Goal: Task Accomplishment & Management: Use online tool/utility

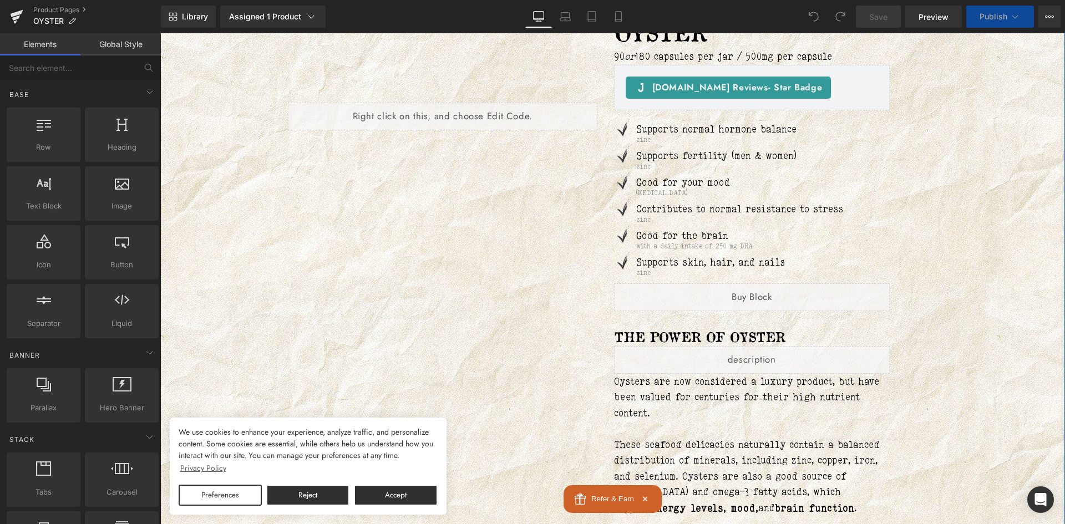
scroll to position [166, 0]
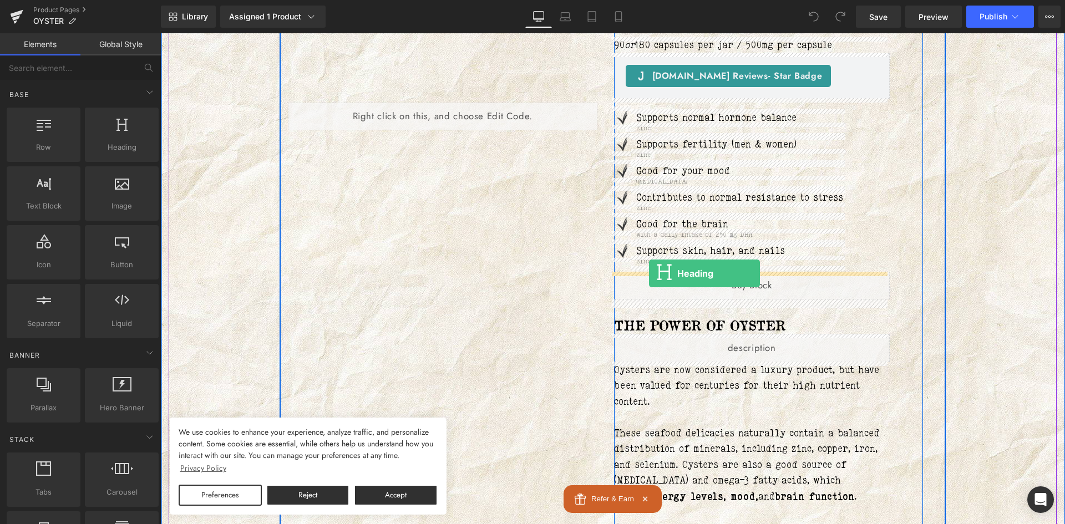
drag, startPoint x: 278, startPoint y: 165, endPoint x: 649, endPoint y: 274, distance: 386.2
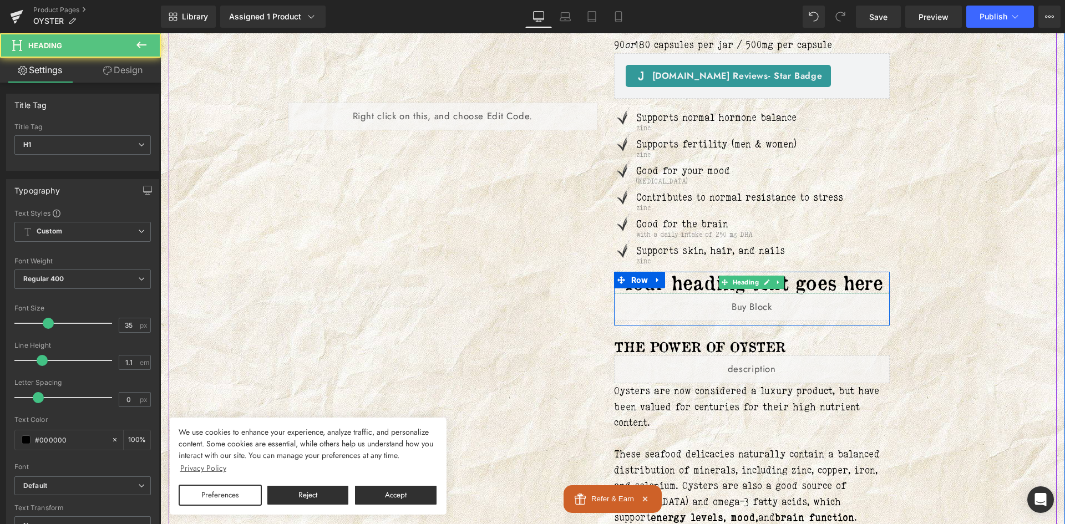
click at [706, 283] on h1 "Your heading text goes here" at bounding box center [752, 283] width 276 height 22
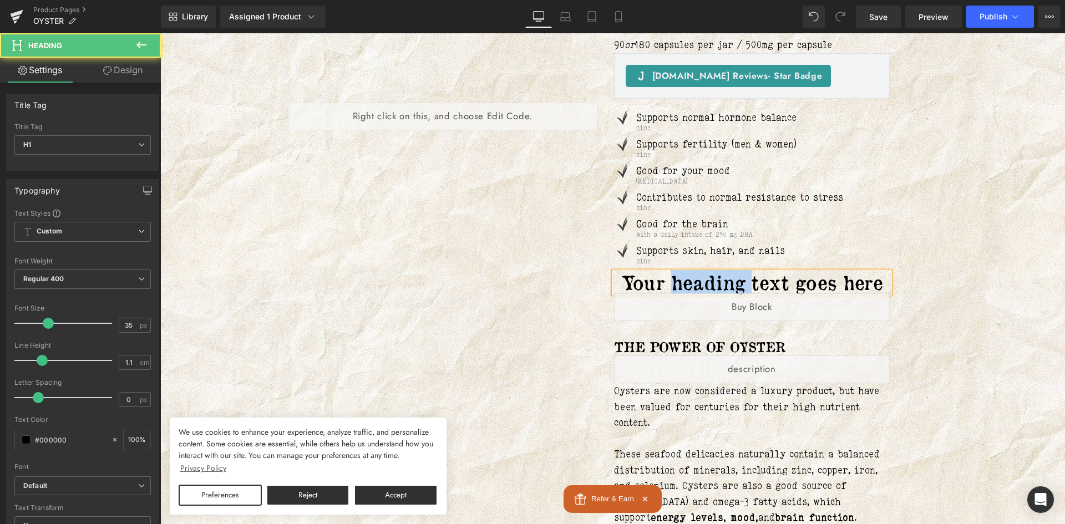
click at [706, 283] on h1 "Your heading text goes here" at bounding box center [752, 283] width 276 height 22
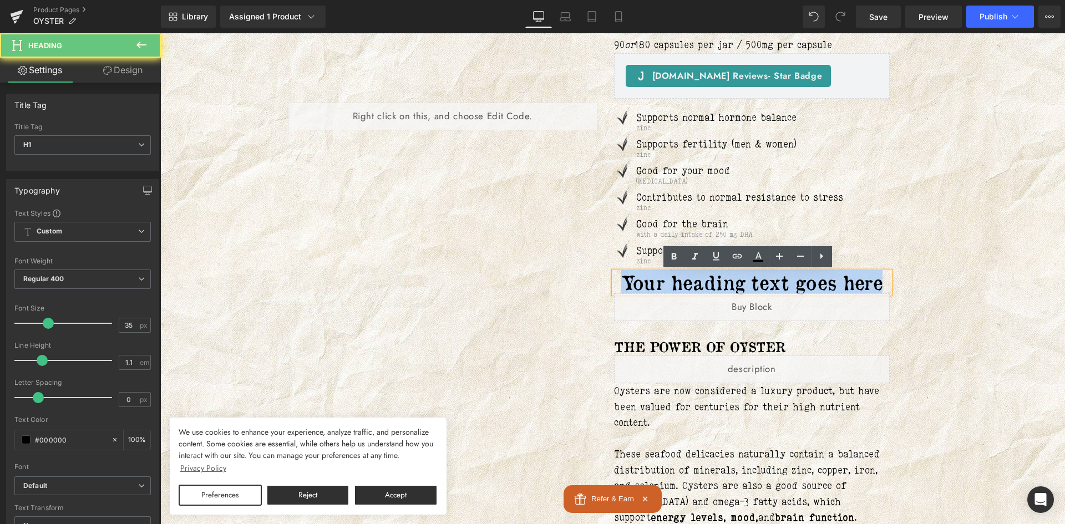
click at [706, 283] on h1 "Your heading text goes here" at bounding box center [752, 283] width 276 height 22
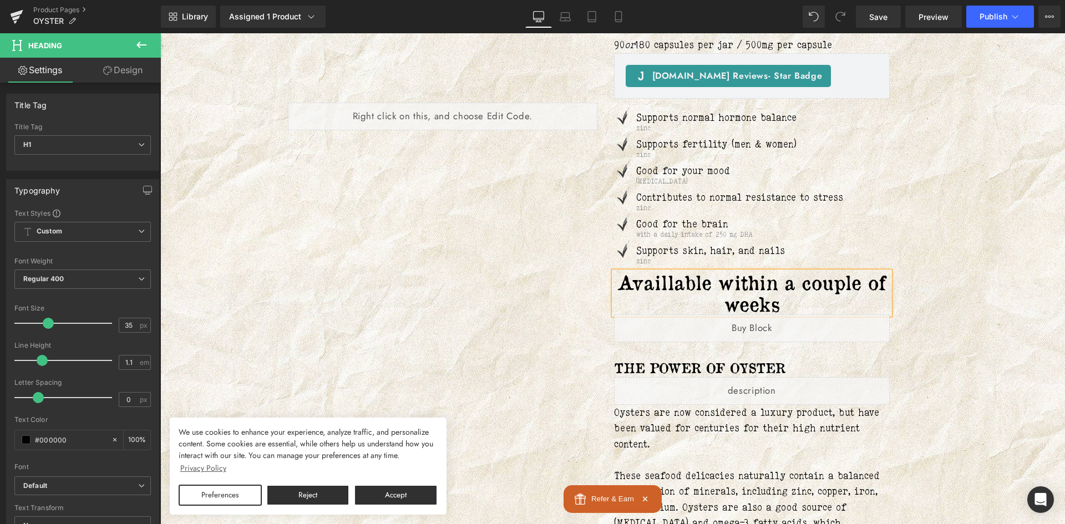
click at [627, 291] on h1 "Availlable within a couple of weeks" at bounding box center [752, 293] width 276 height 43
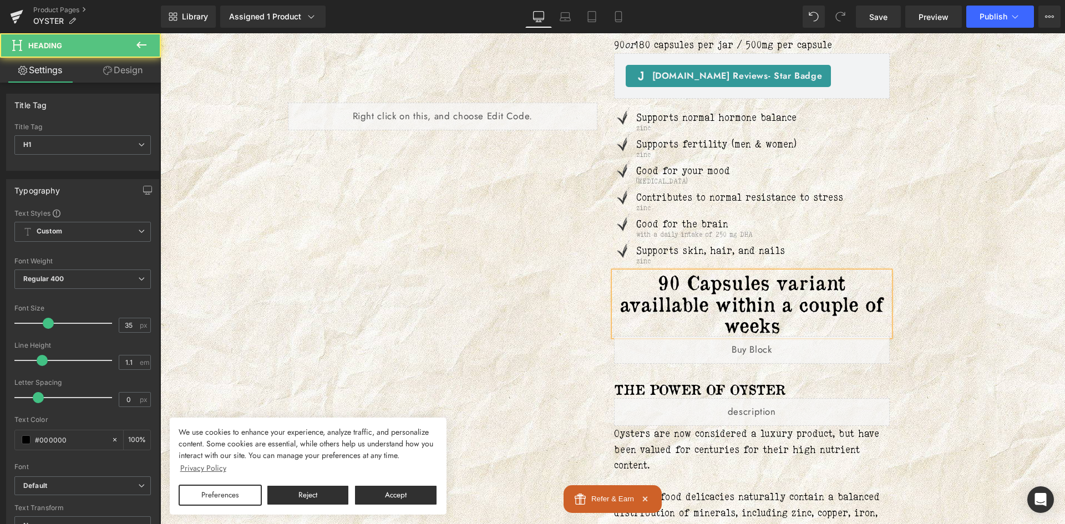
click at [785, 331] on h1 "90 Capsules variant availlable within a couple of weeks" at bounding box center [752, 304] width 276 height 64
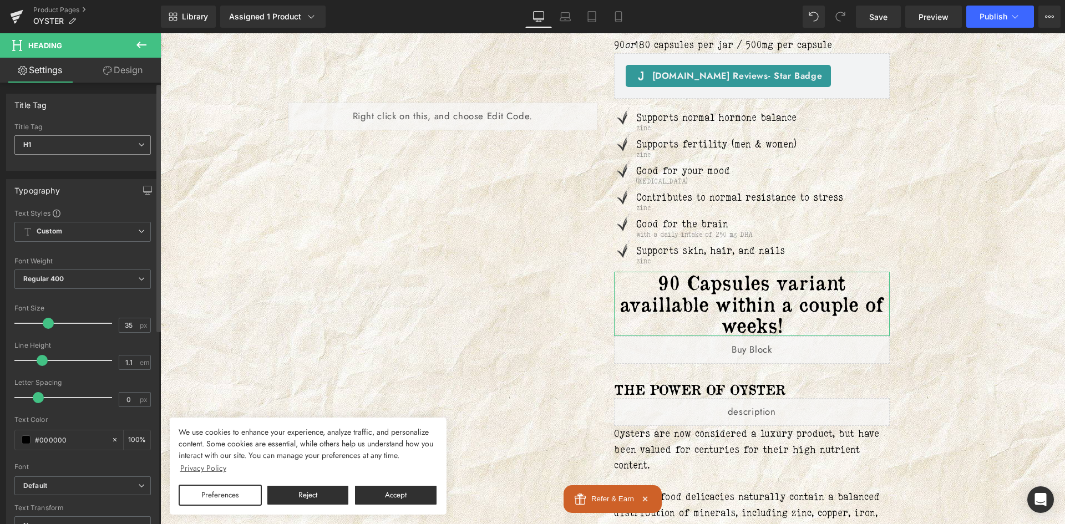
click at [55, 141] on span "H1" at bounding box center [82, 144] width 136 height 19
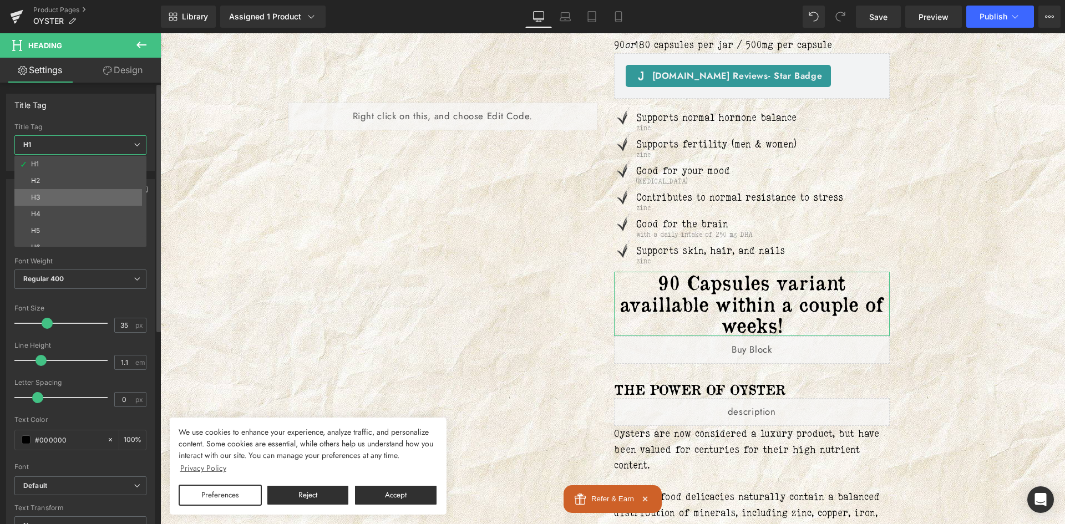
click at [53, 194] on li "H3" at bounding box center [82, 197] width 137 height 17
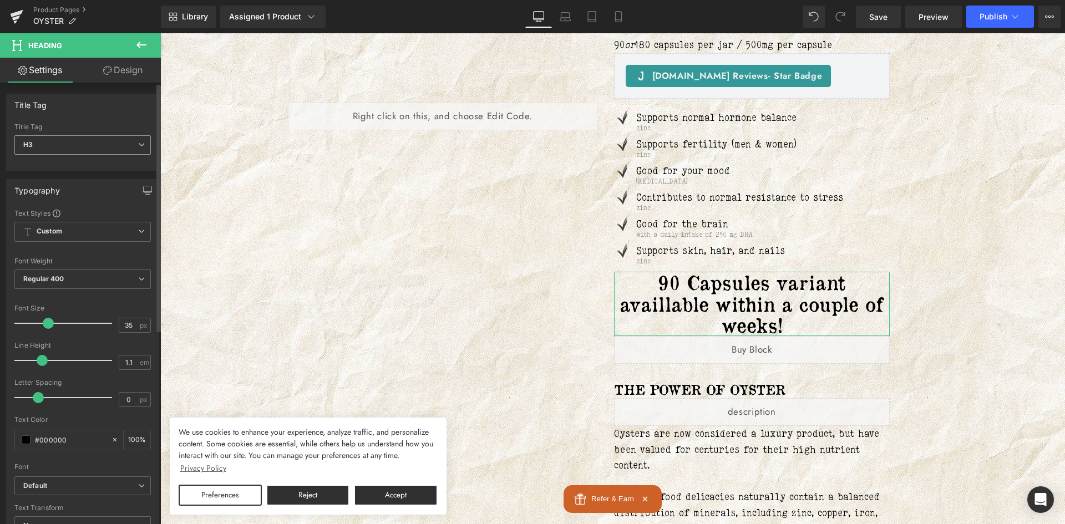
click at [97, 139] on span "H3" at bounding box center [82, 144] width 136 height 19
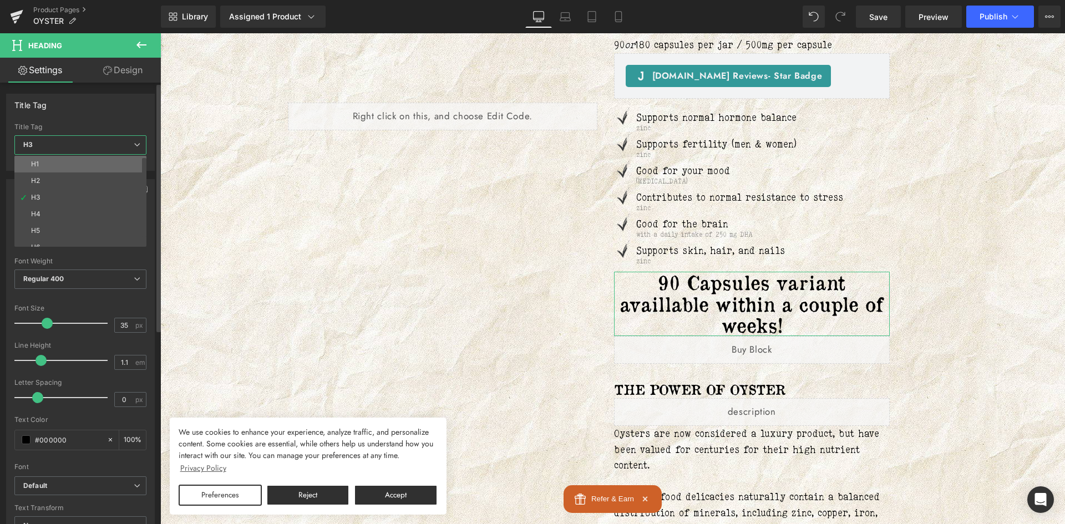
click at [58, 169] on li "H1" at bounding box center [82, 164] width 137 height 17
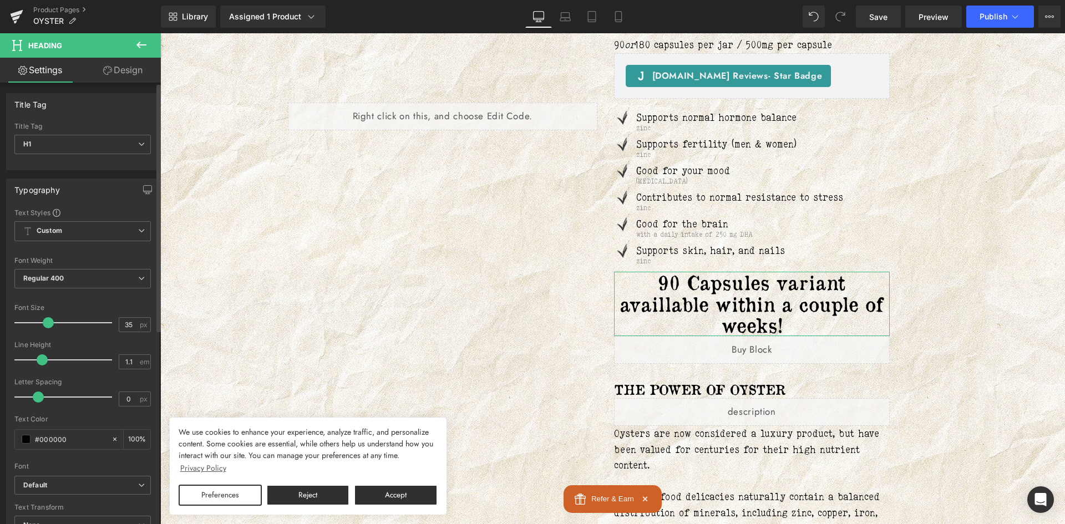
scroll to position [0, 0]
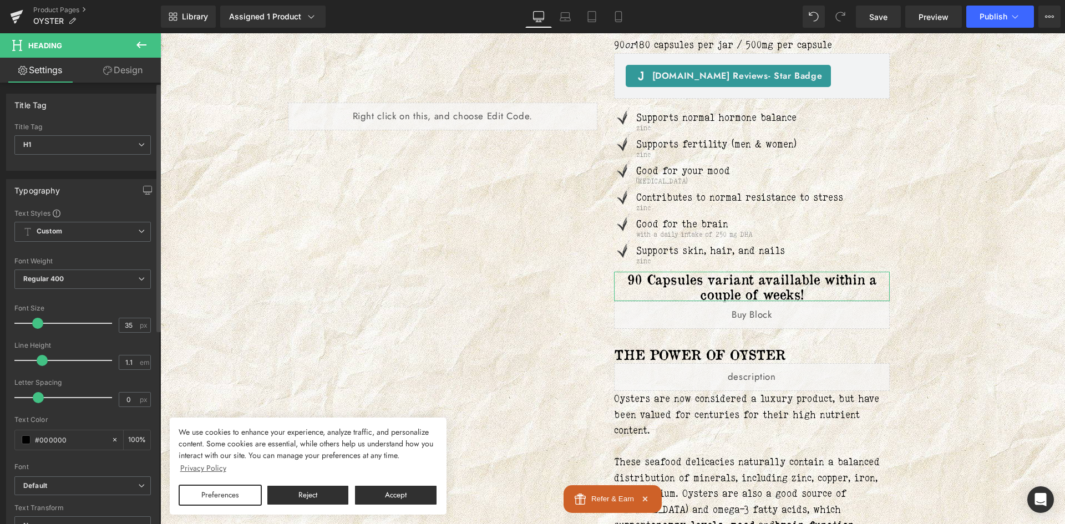
drag, startPoint x: 43, startPoint y: 328, endPoint x: 33, endPoint y: 331, distance: 11.1
click at [33, 331] on div at bounding box center [66, 323] width 92 height 22
click at [313, 277] on div "Liquid OYSTER (P) Title 90 or 180 capsules per jar / 500mg per capsule Text Blo…" at bounding box center [613, 303] width 666 height 629
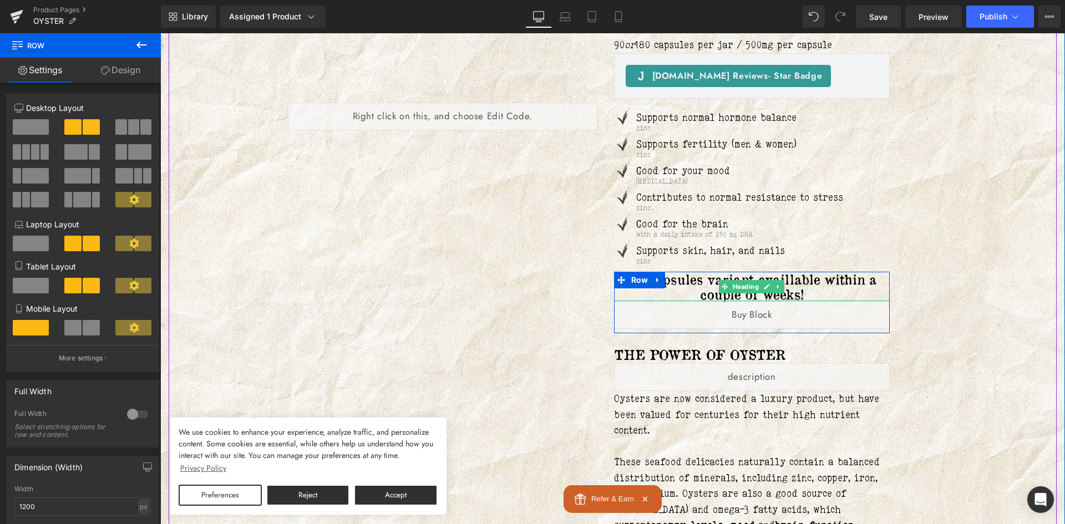
click at [855, 279] on h1 "90 Capsules variant availlable within a couple of weeks!" at bounding box center [752, 286] width 276 height 29
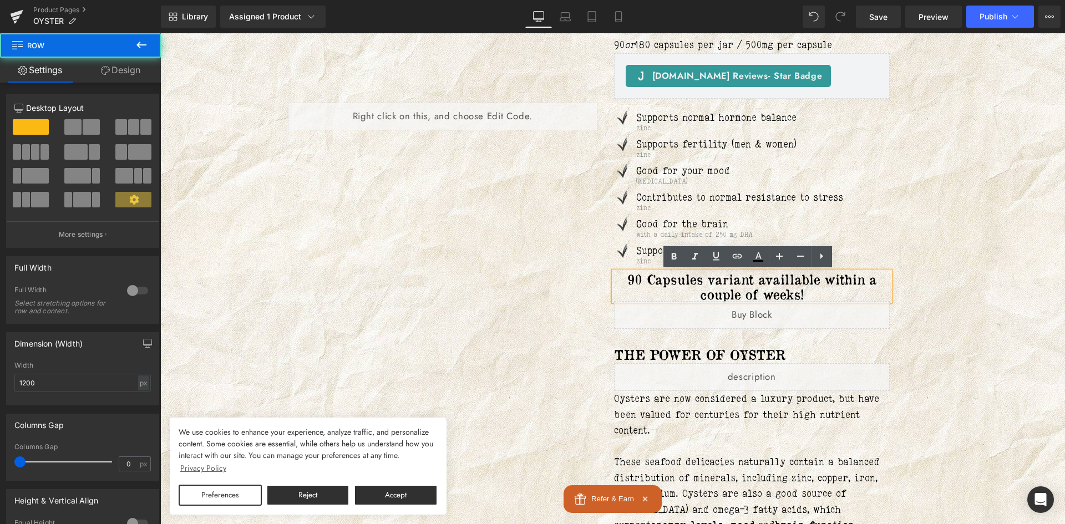
click at [914, 237] on div "OYSTER (P) Title 90 or 180 capsules per jar / 500mg per capsule Text Block [DOM…" at bounding box center [769, 312] width 310 height 612
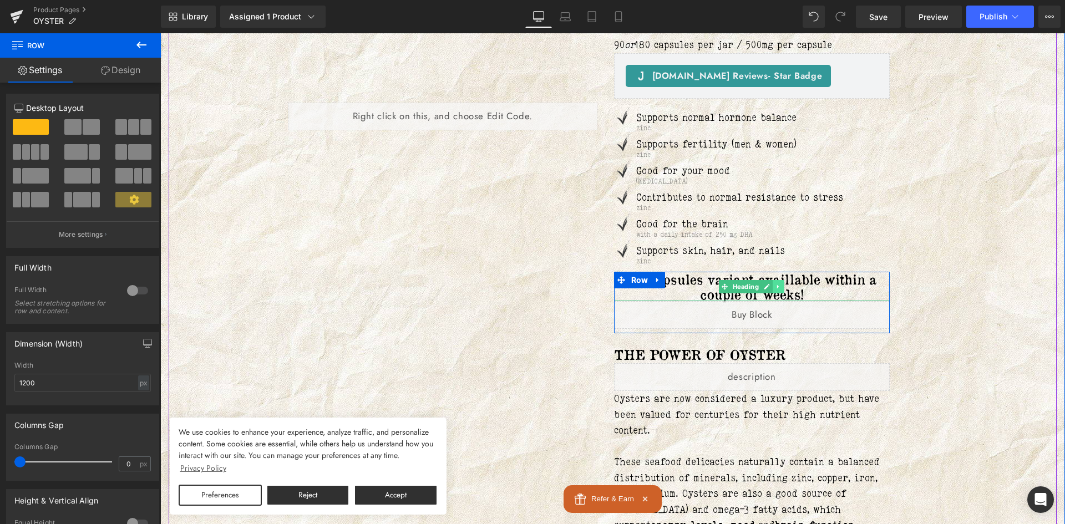
click at [776, 287] on icon at bounding box center [779, 286] width 6 height 7
click at [770, 285] on icon at bounding box center [773, 286] width 6 height 6
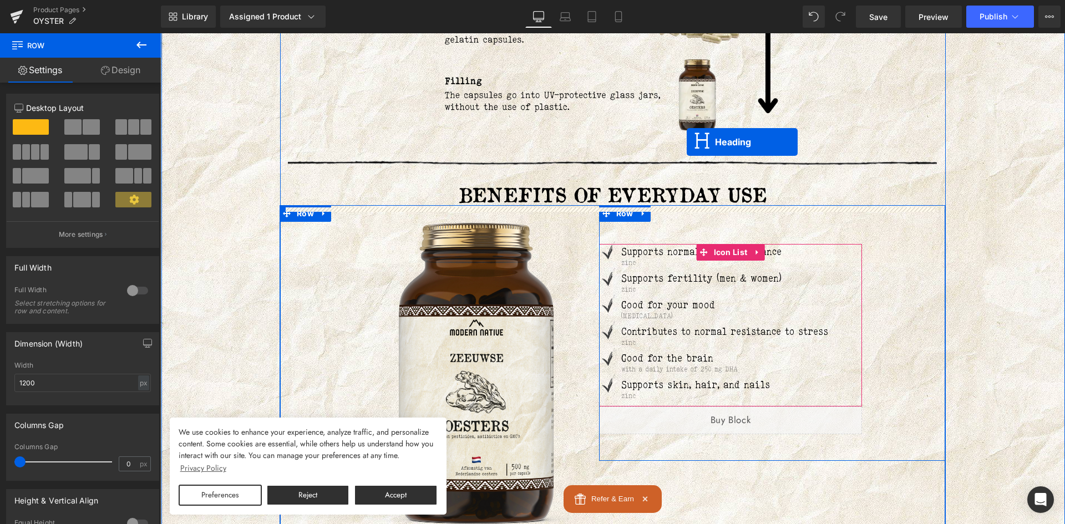
scroll to position [2219, 0]
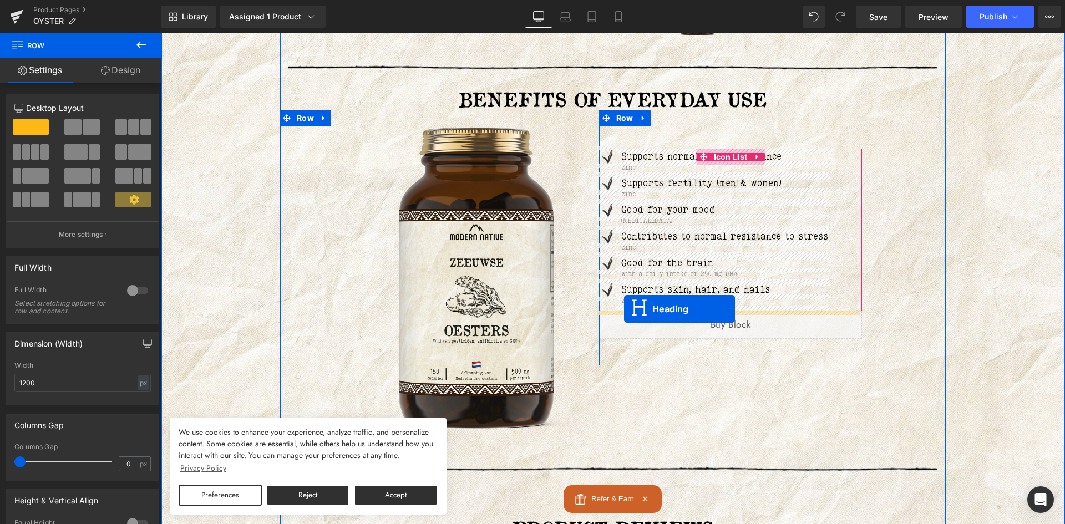
drag, startPoint x: 717, startPoint y: 314, endPoint x: 624, endPoint y: 309, distance: 92.8
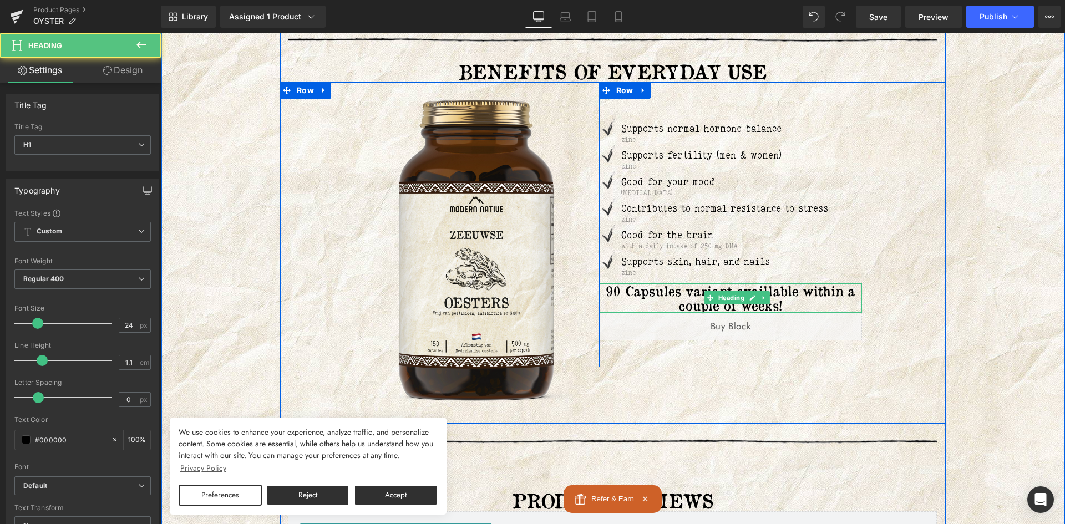
scroll to position [2191, 0]
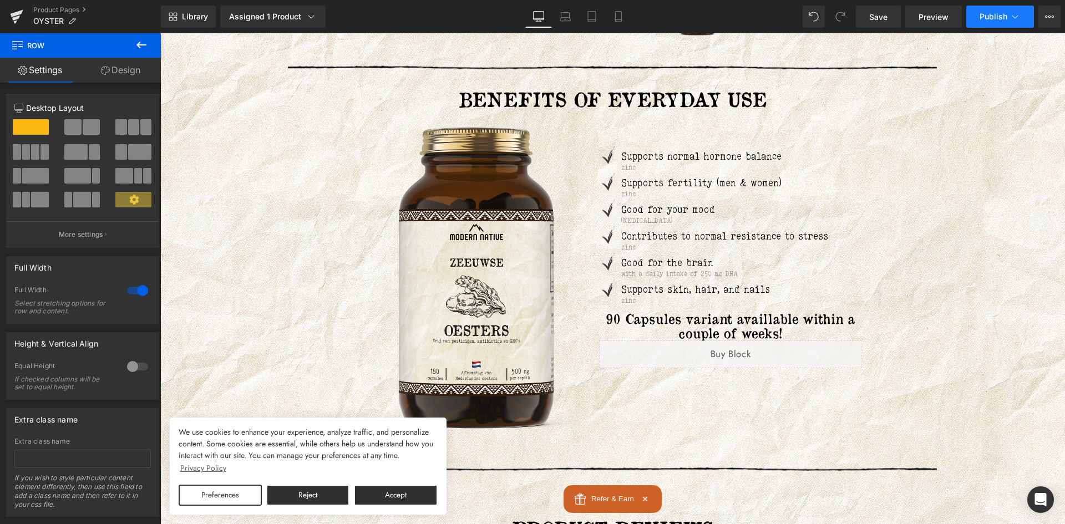
click at [1009, 13] on button "Publish" at bounding box center [1000, 17] width 68 height 22
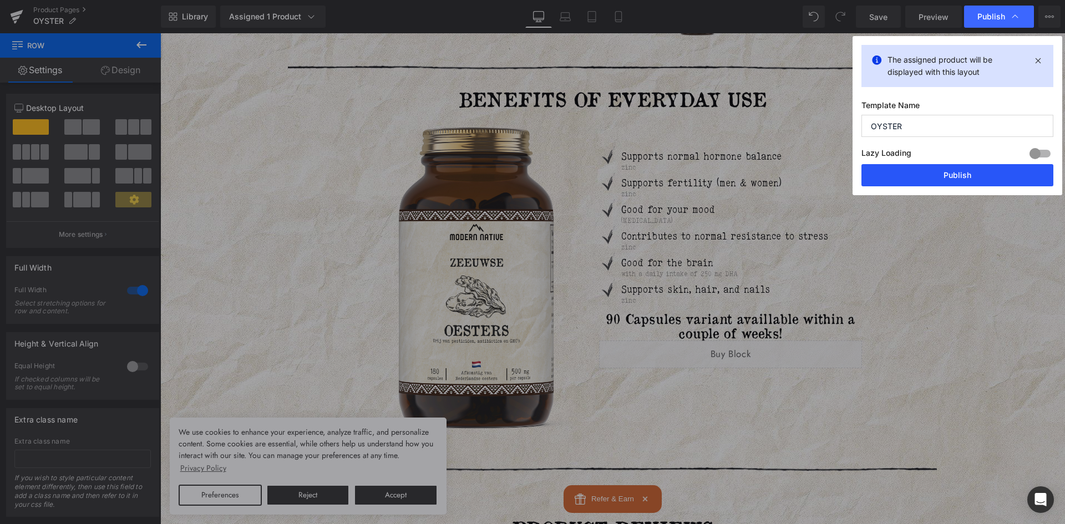
drag, startPoint x: 973, startPoint y: 169, endPoint x: 523, endPoint y: 201, distance: 451.1
click at [973, 169] on button "Publish" at bounding box center [958, 175] width 192 height 22
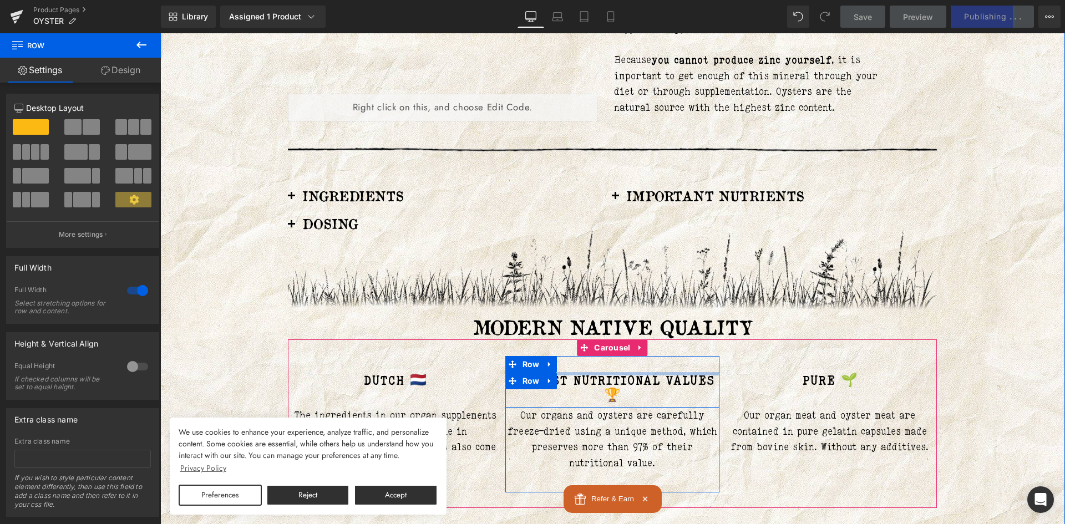
scroll to position [638, 0]
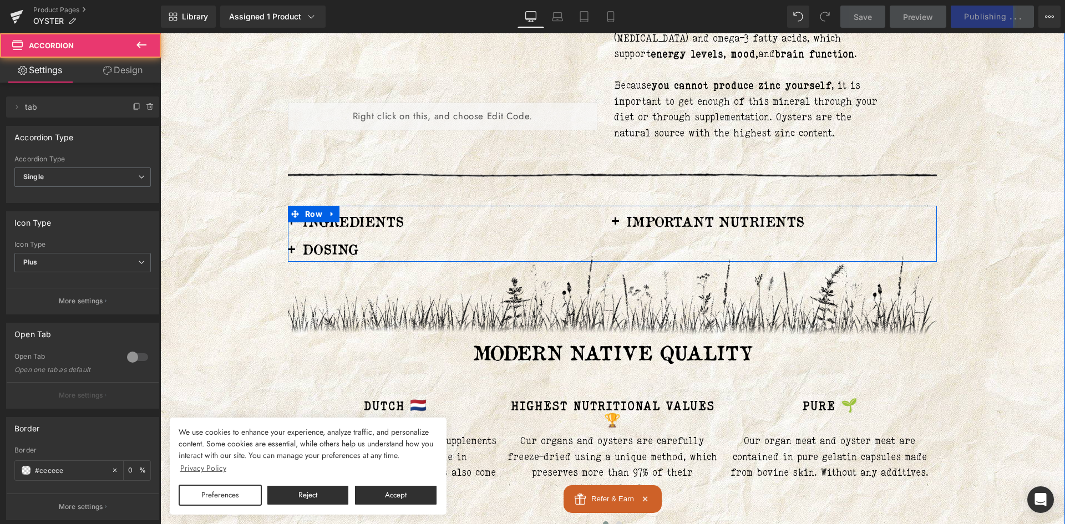
click at [618, 218] on button "button" at bounding box center [615, 222] width 22 height 22
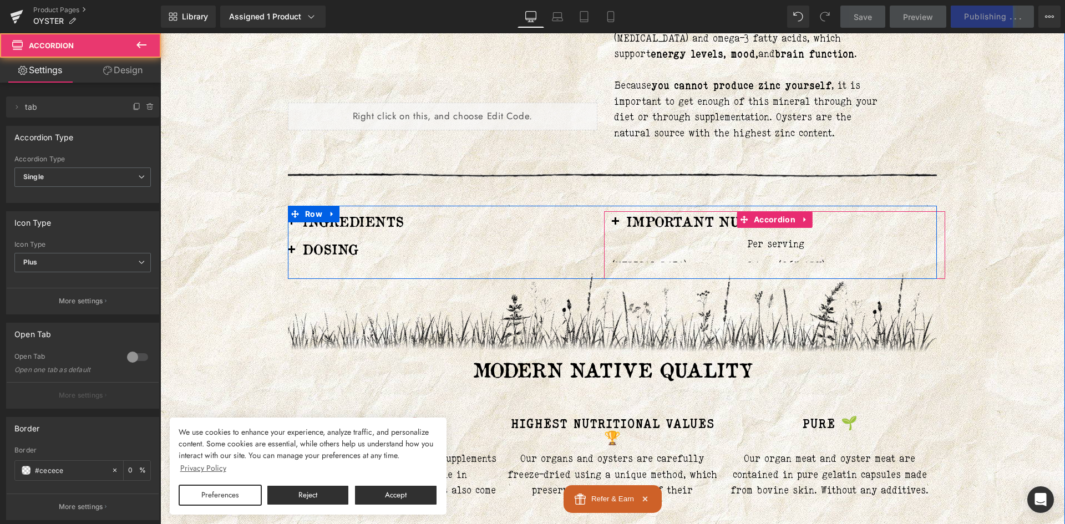
click at [615, 225] on span "button" at bounding box center [615, 225] width 0 height 0
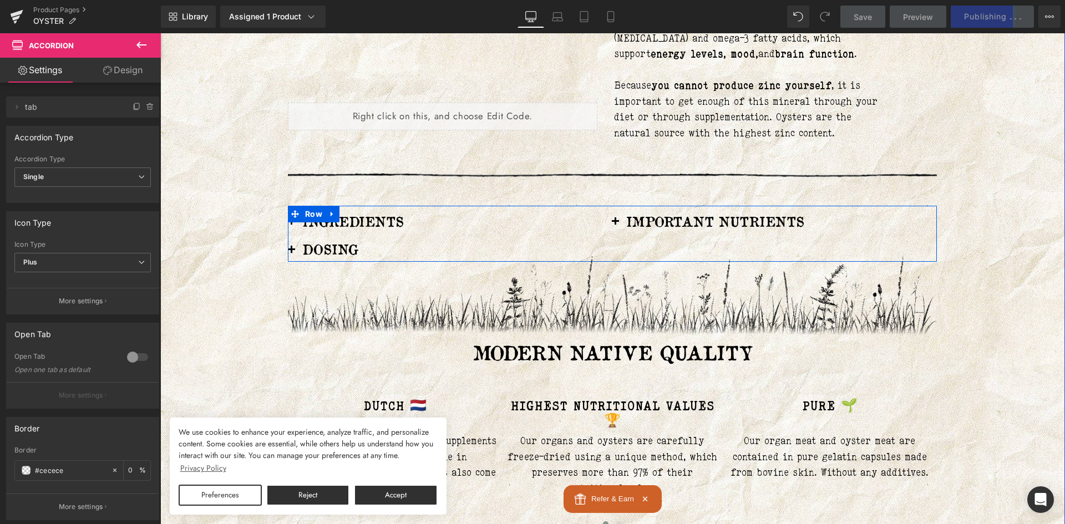
click at [368, 225] on h3 "INGREDIENTS" at bounding box center [425, 221] width 246 height 14
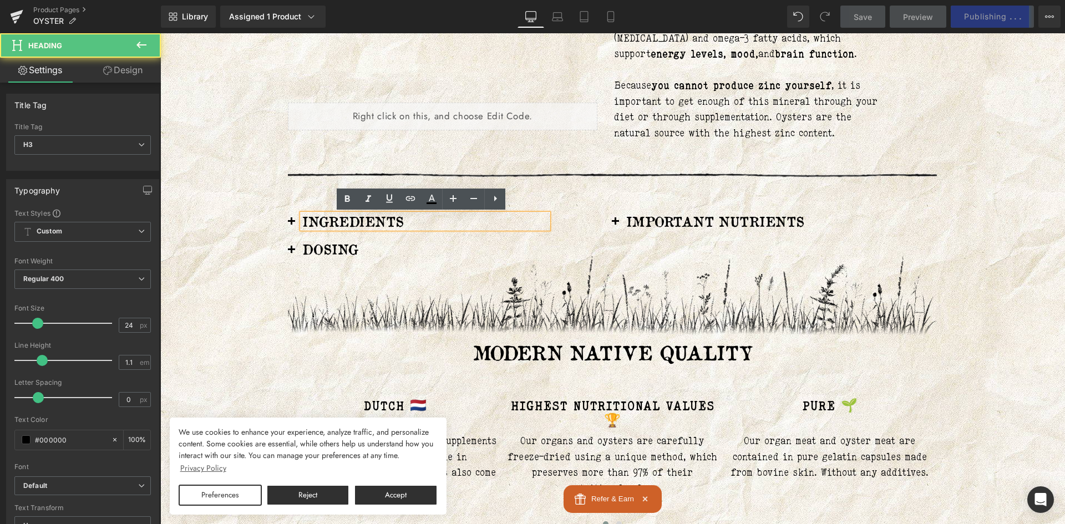
click at [291, 225] on span "button" at bounding box center [291, 225] width 0 height 0
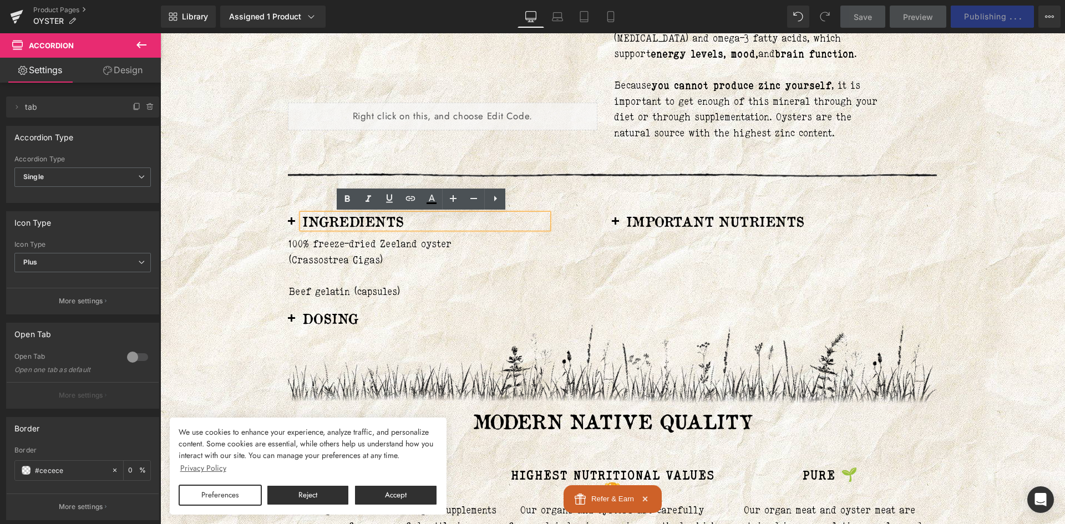
click at [291, 225] on span "button" at bounding box center [291, 225] width 0 height 0
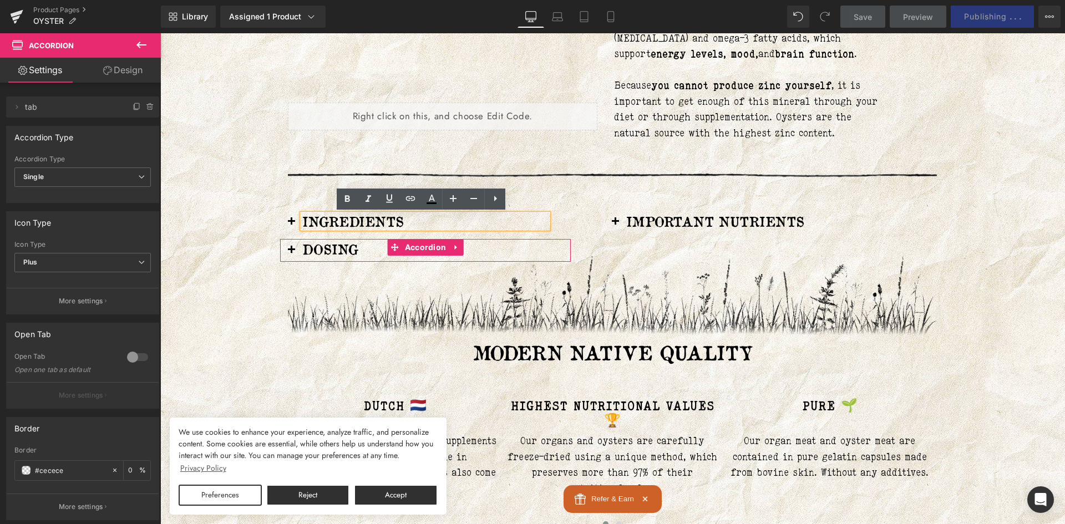
click at [288, 246] on button "button" at bounding box center [291, 250] width 22 height 22
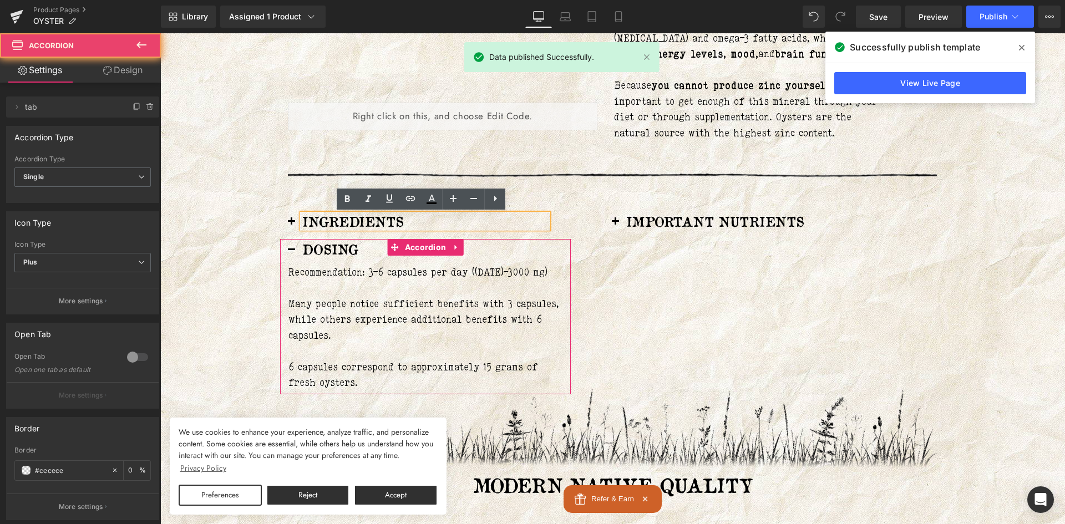
click at [288, 246] on button "button" at bounding box center [291, 250] width 22 height 22
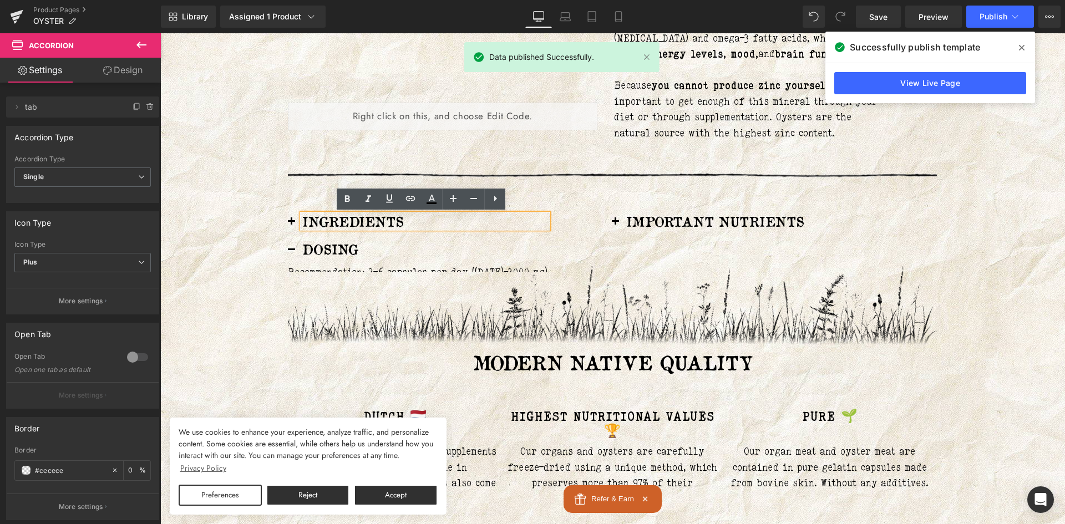
click at [285, 219] on button "button" at bounding box center [291, 222] width 22 height 22
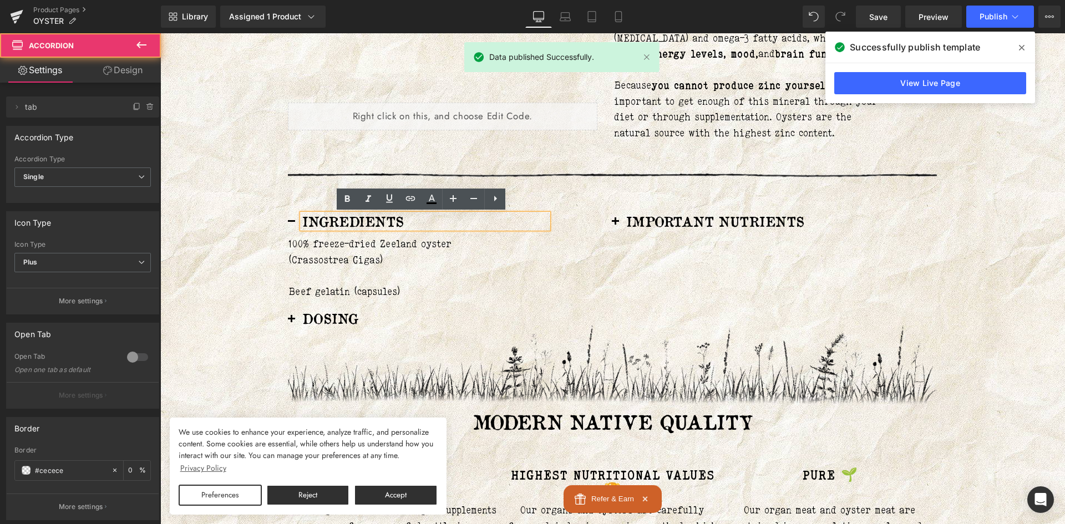
click at [285, 219] on button "button" at bounding box center [291, 222] width 22 height 22
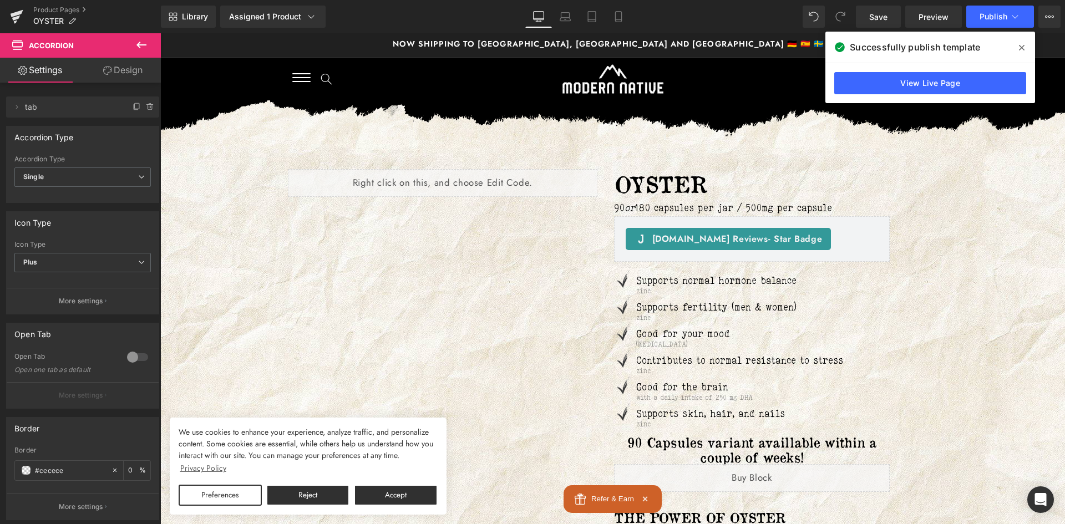
scroll to position [0, 0]
